Goal: Task Accomplishment & Management: Use online tool/utility

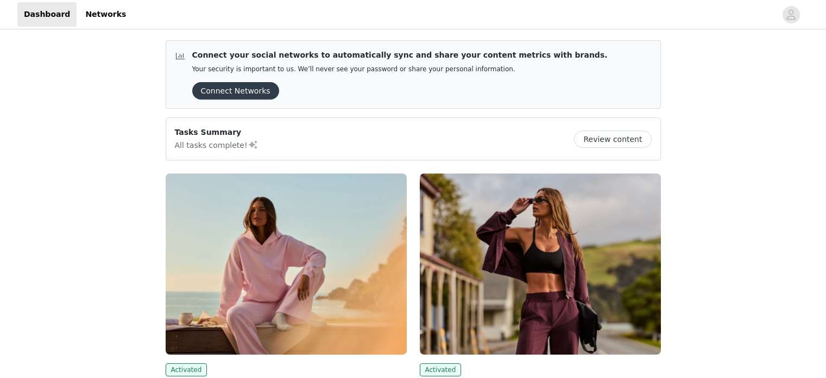
click at [202, 272] on img at bounding box center [286, 263] width 241 height 181
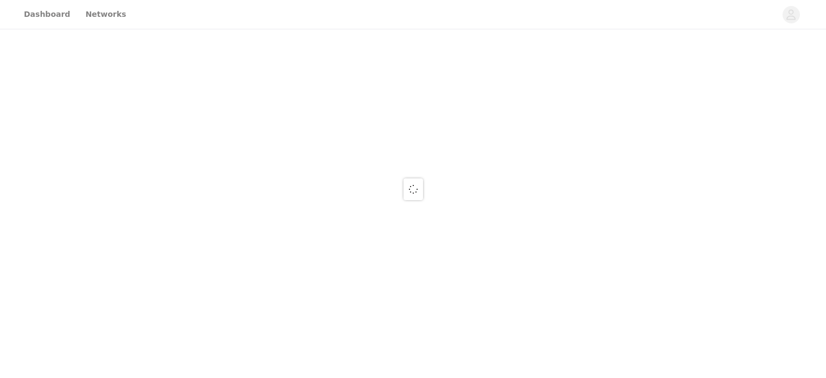
click at [181, 291] on div at bounding box center [413, 189] width 826 height 378
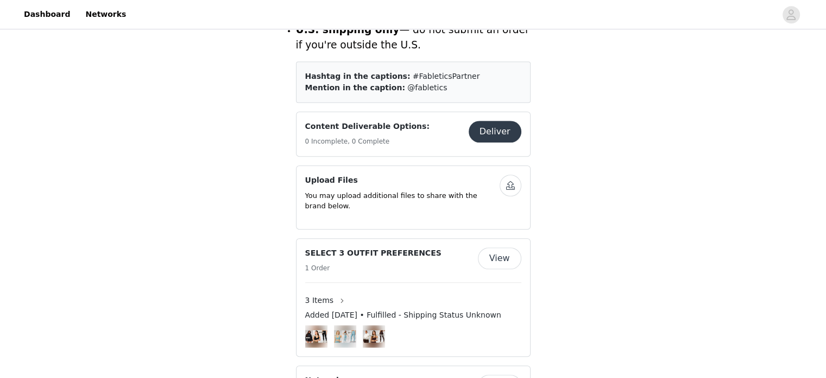
scroll to position [554, 0]
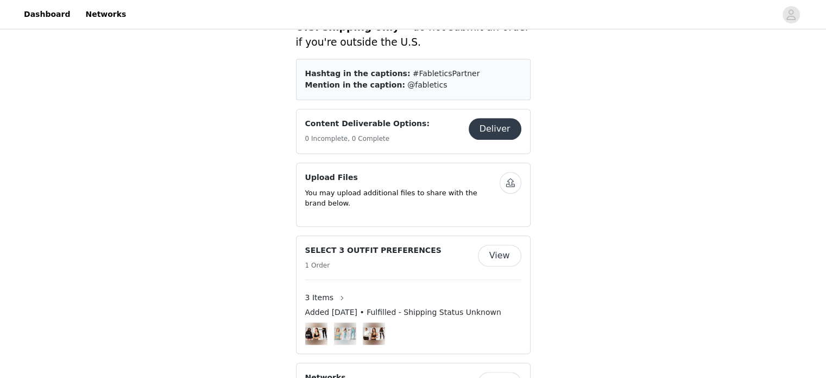
click at [315, 327] on img at bounding box center [316, 333] width 22 height 12
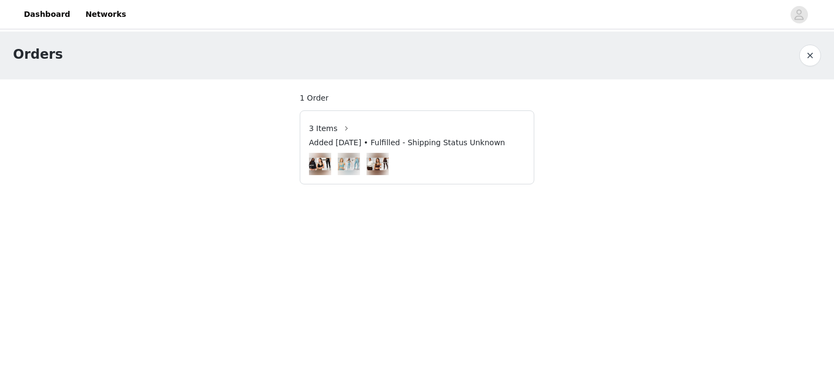
click at [318, 169] on img at bounding box center [320, 164] width 22 height 12
click at [318, 161] on img at bounding box center [320, 164] width 22 height 12
click at [341, 131] on button "button" at bounding box center [346, 128] width 17 height 17
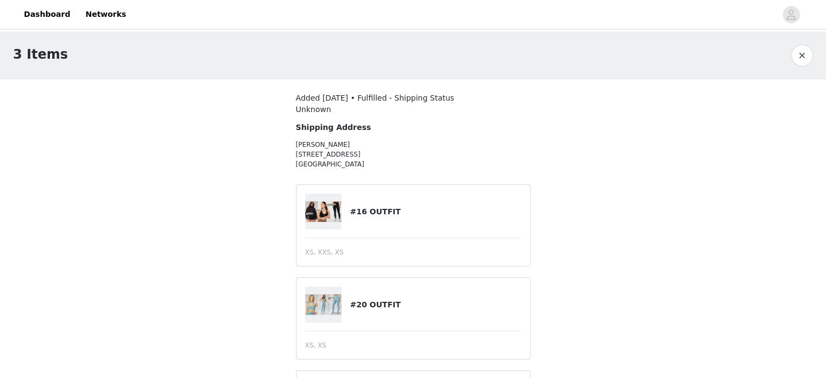
click at [332, 204] on img at bounding box center [323, 211] width 37 height 21
